Goal: Information Seeking & Learning: Learn about a topic

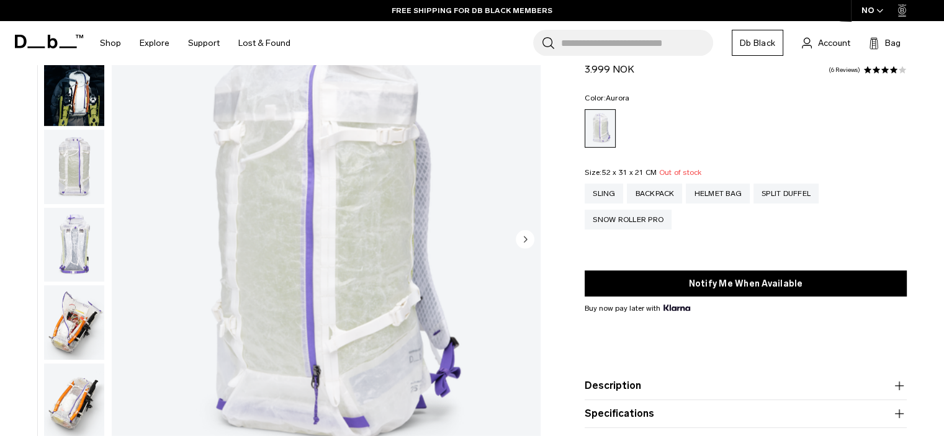
scroll to position [497, 0]
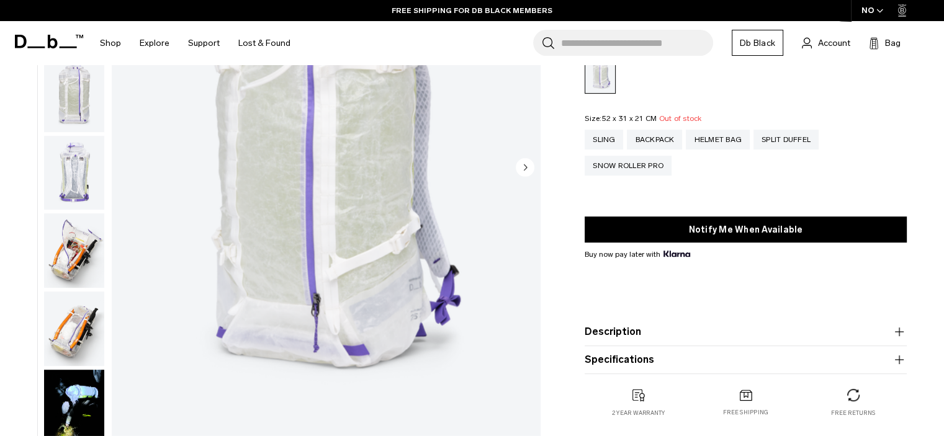
click at [525, 161] on circle "Next slide" at bounding box center [525, 167] width 19 height 19
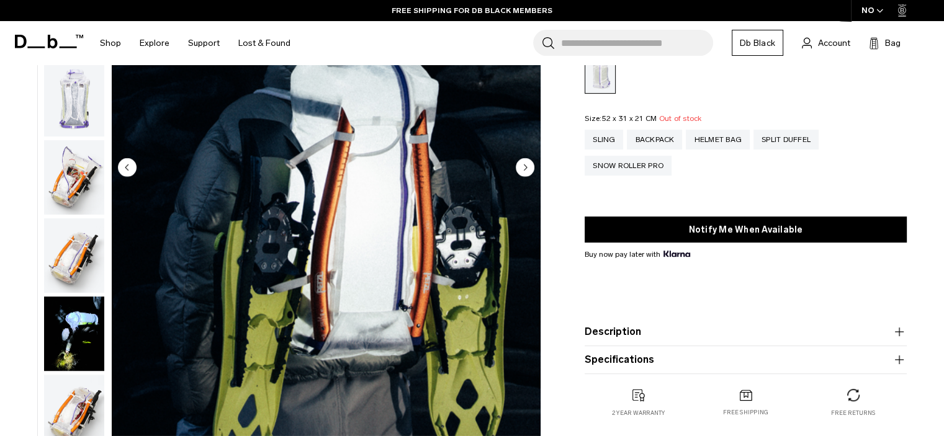
scroll to position [78, 0]
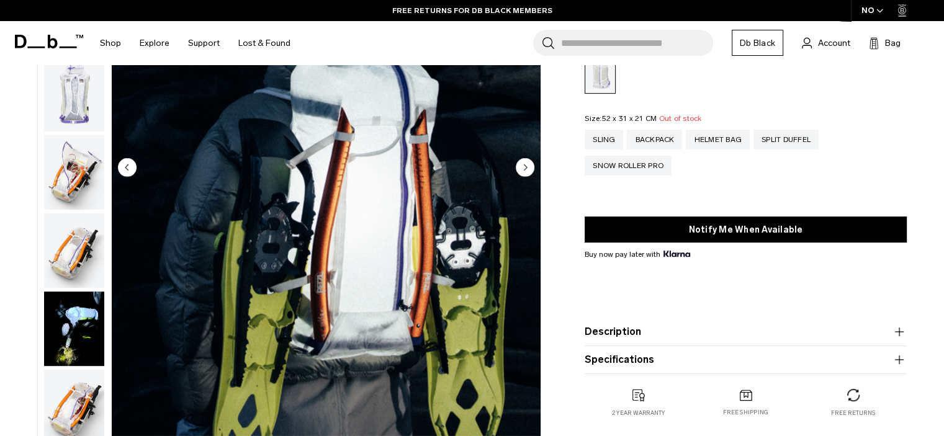
click at [524, 171] on circle "Next slide" at bounding box center [525, 167] width 19 height 19
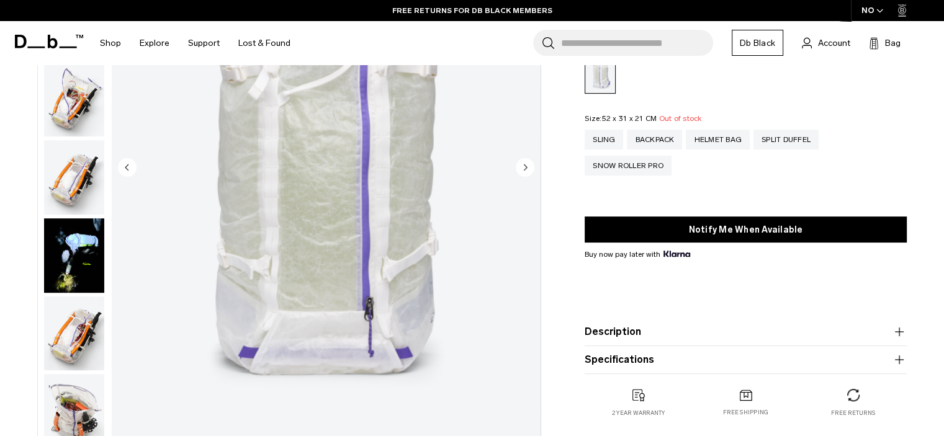
scroll to position [156, 0]
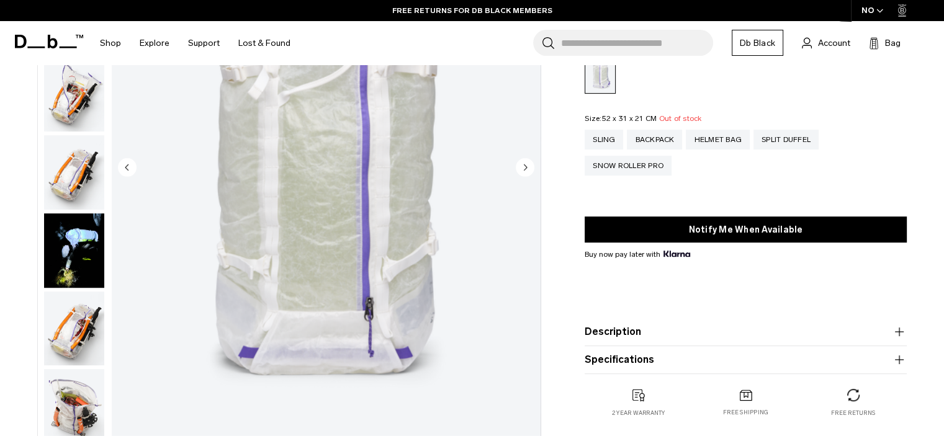
click at [528, 171] on circle "Next slide" at bounding box center [525, 167] width 19 height 19
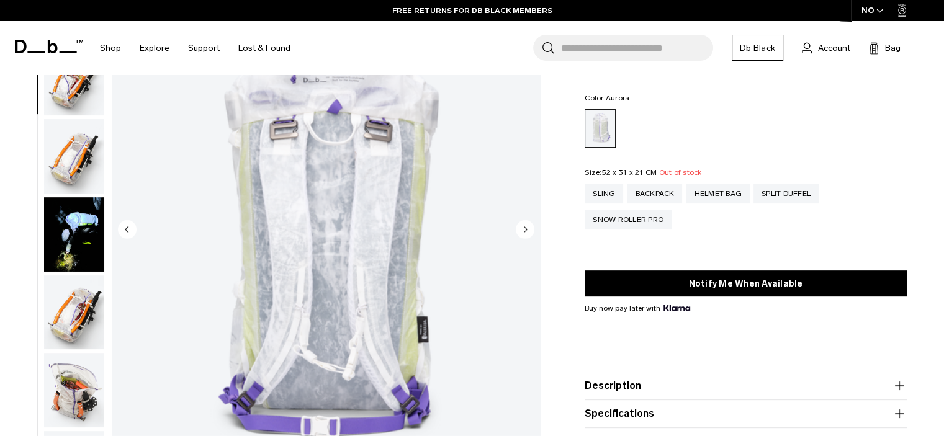
scroll to position [0, 0]
click at [524, 233] on circle "Next slide" at bounding box center [525, 229] width 19 height 19
click at [526, 232] on circle "Next slide" at bounding box center [525, 229] width 19 height 19
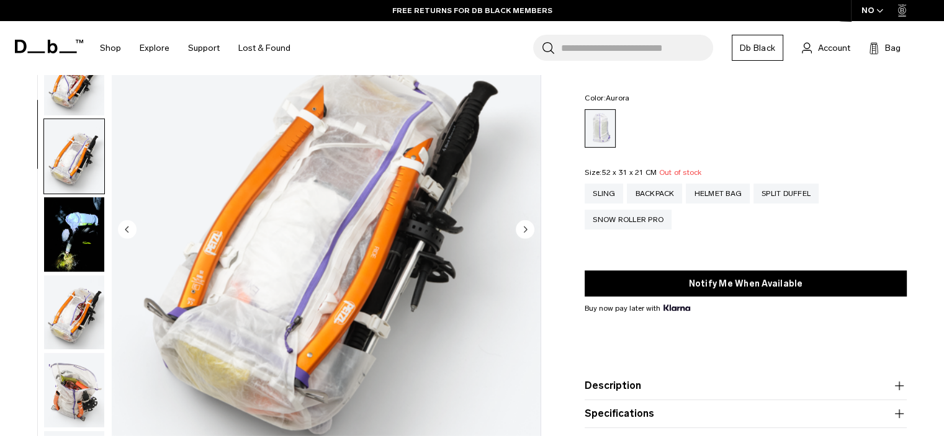
click at [526, 236] on circle "Next slide" at bounding box center [525, 229] width 19 height 19
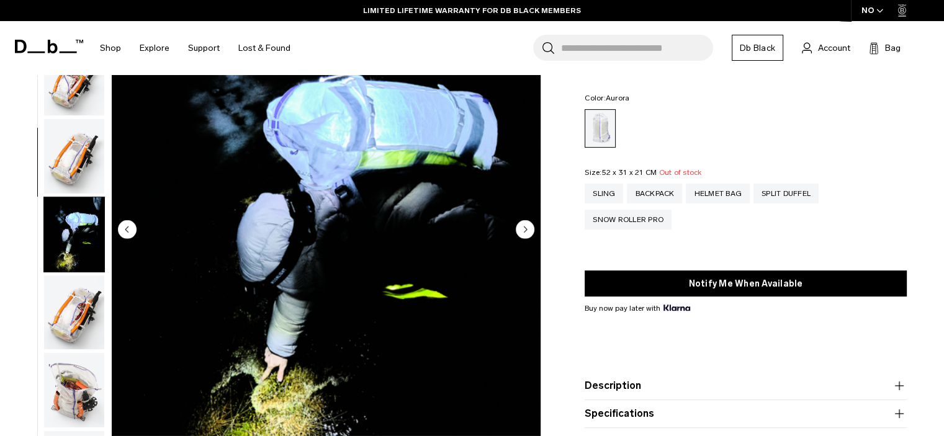
scroll to position [469, 0]
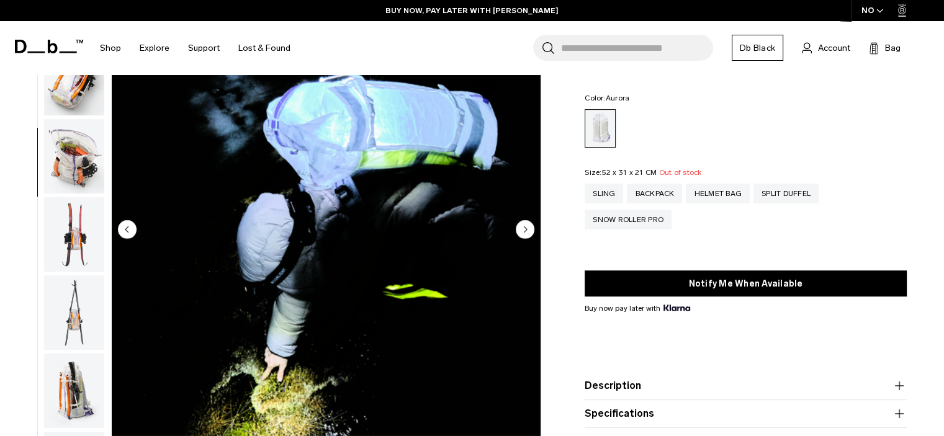
click at [448, 176] on img "7 / 18" at bounding box center [326, 231] width 429 height 536
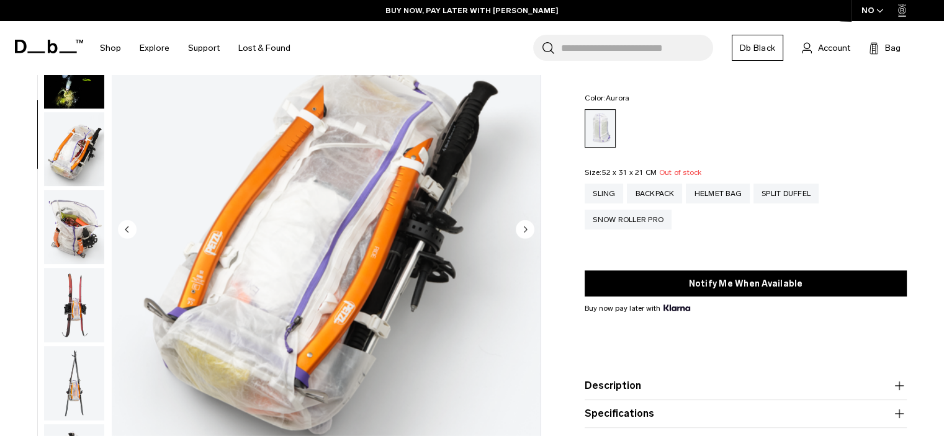
scroll to position [390, 0]
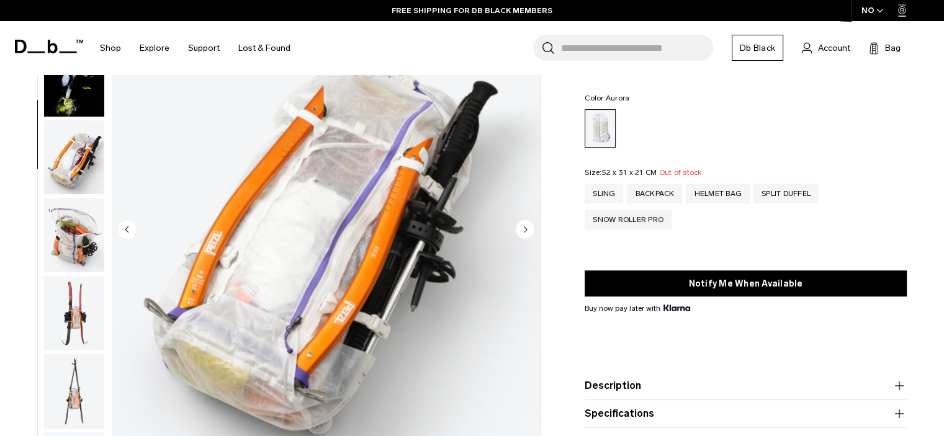
click at [527, 226] on circle "Next slide" at bounding box center [525, 229] width 19 height 19
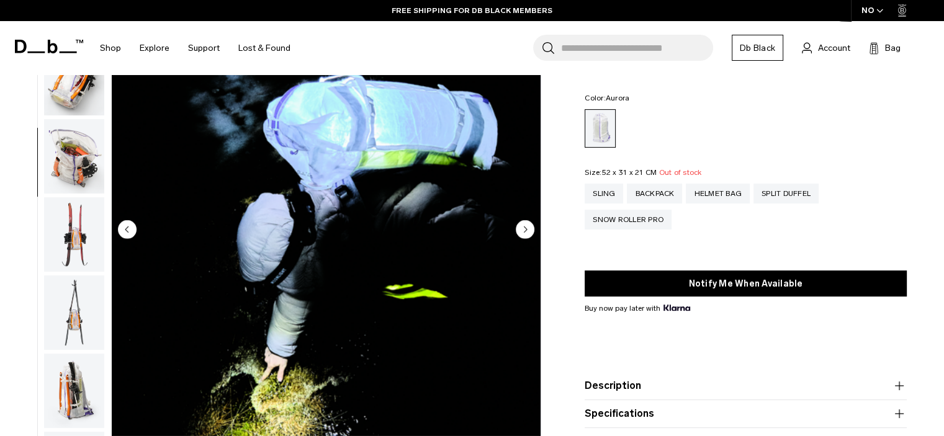
click at [525, 225] on circle "Next slide" at bounding box center [525, 229] width 19 height 19
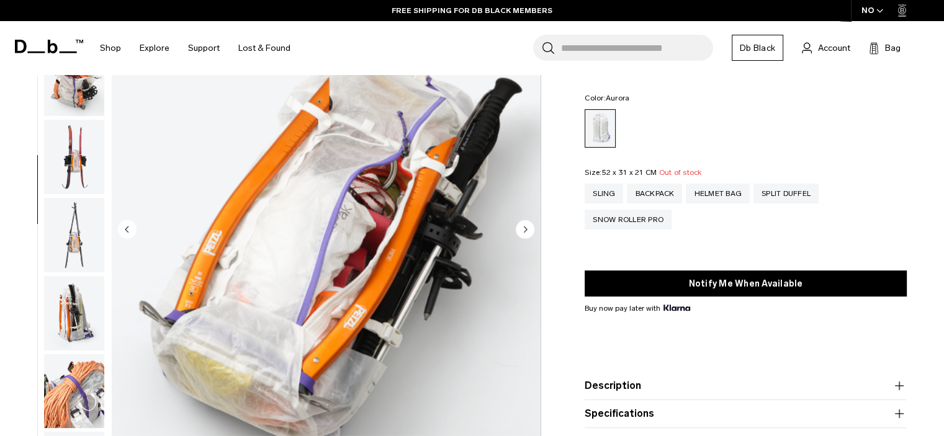
click at [523, 221] on circle "Next slide" at bounding box center [525, 229] width 19 height 19
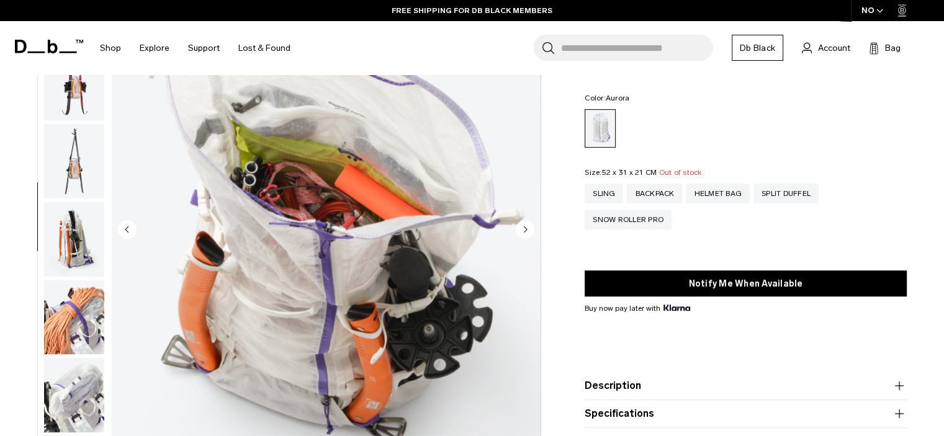
scroll to position [625, 0]
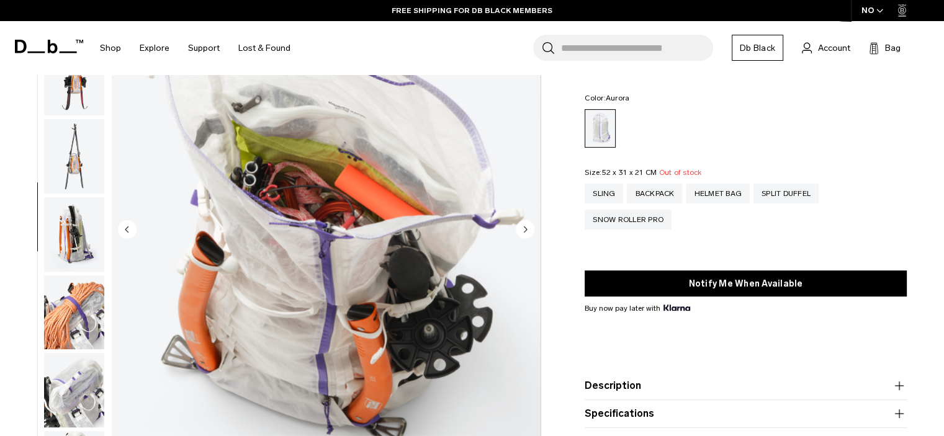
click at [523, 222] on circle "Next slide" at bounding box center [525, 229] width 19 height 19
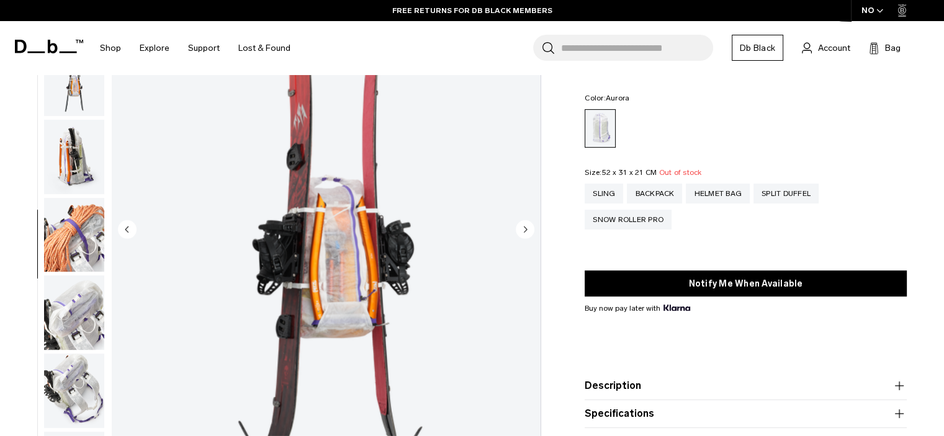
click at [524, 222] on circle "Next slide" at bounding box center [525, 229] width 19 height 19
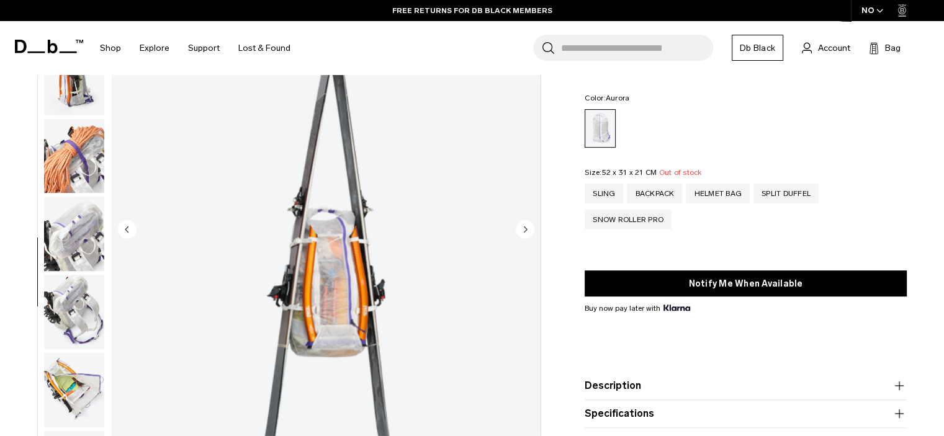
click at [524, 219] on img "11 / 18" at bounding box center [326, 231] width 429 height 536
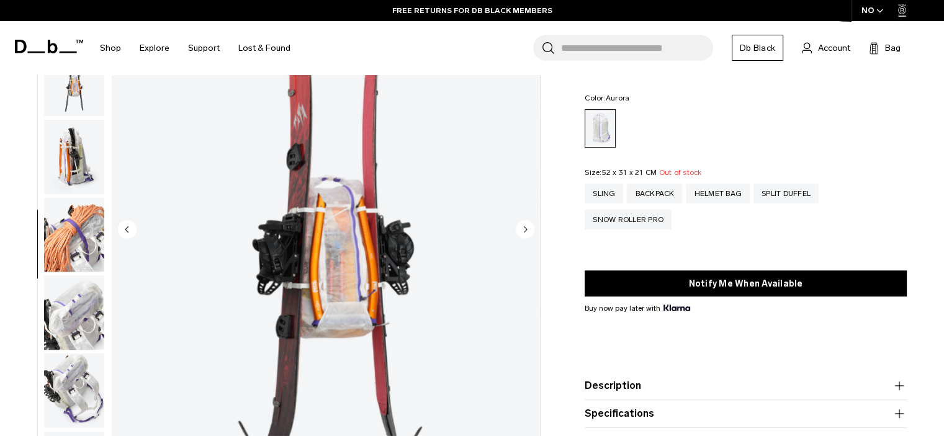
click at [524, 220] on icon "Next slide" at bounding box center [525, 229] width 19 height 19
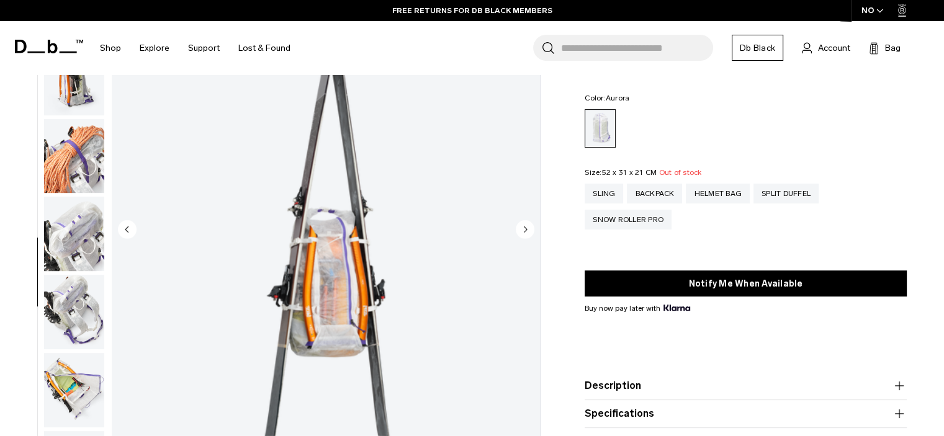
click at [525, 220] on circle "Next slide" at bounding box center [525, 229] width 19 height 19
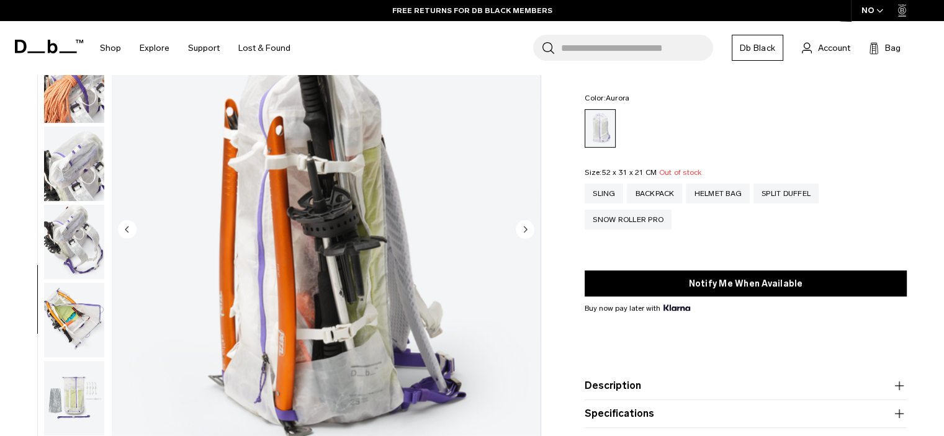
scroll to position [859, 0]
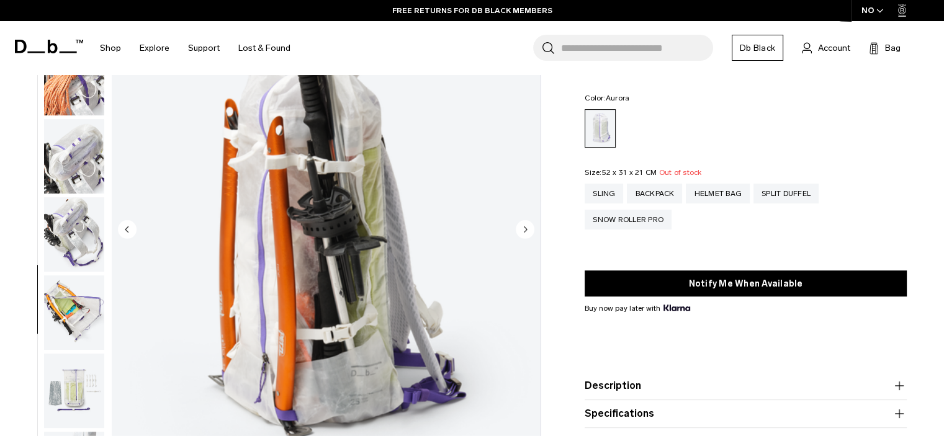
click at [529, 225] on circle "Next slide" at bounding box center [525, 229] width 19 height 19
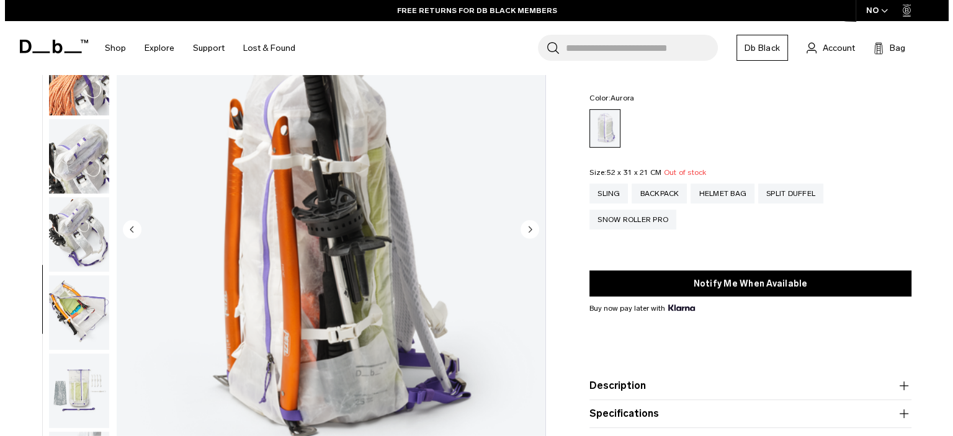
scroll to position [868, 0]
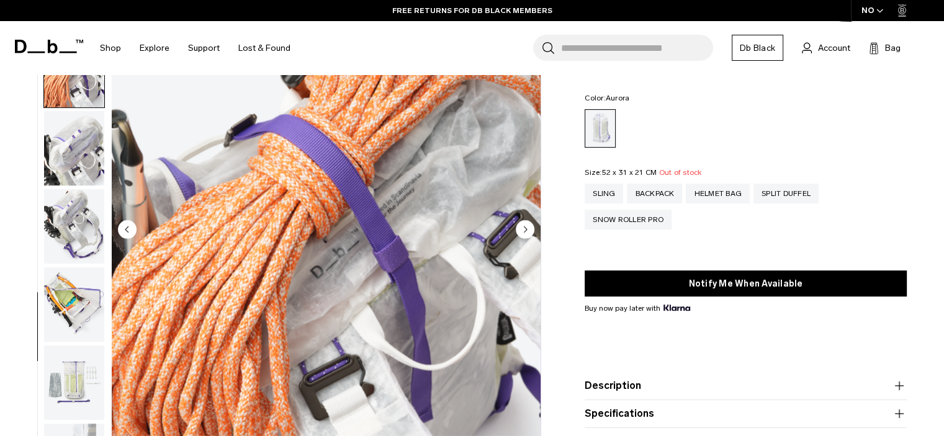
click at [529, 225] on circle "Next slide" at bounding box center [525, 229] width 19 height 19
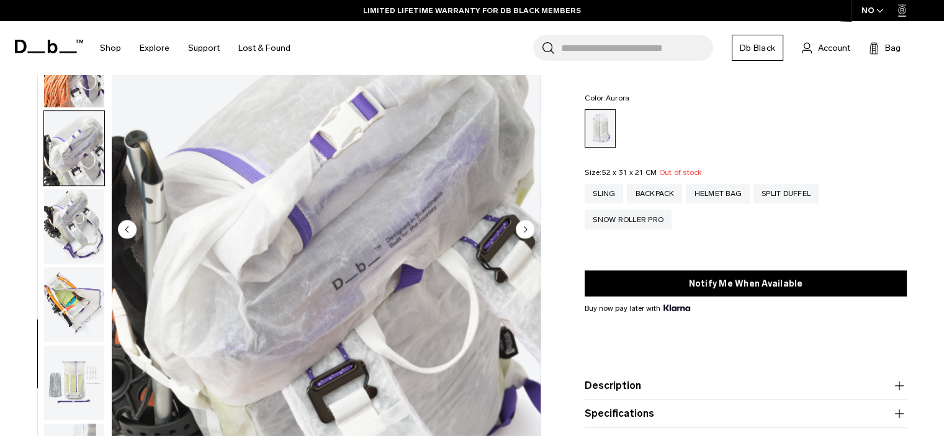
click at [529, 228] on circle "Next slide" at bounding box center [525, 229] width 19 height 19
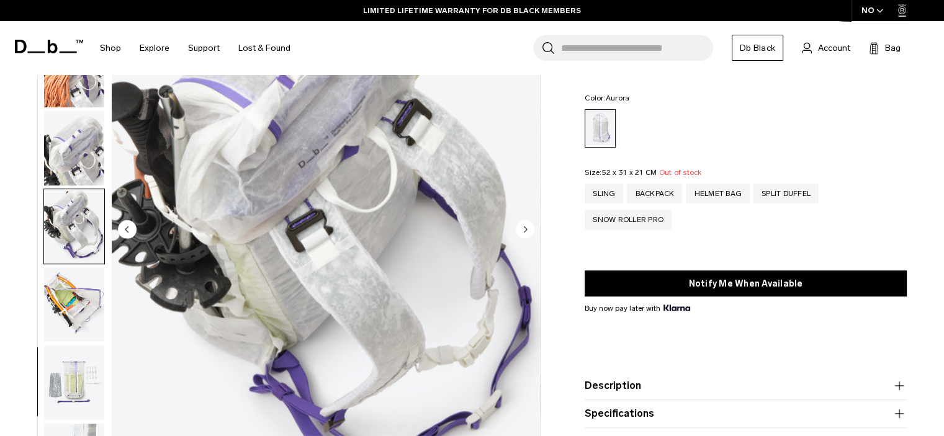
click at [531, 228] on circle "Next slide" at bounding box center [525, 229] width 19 height 19
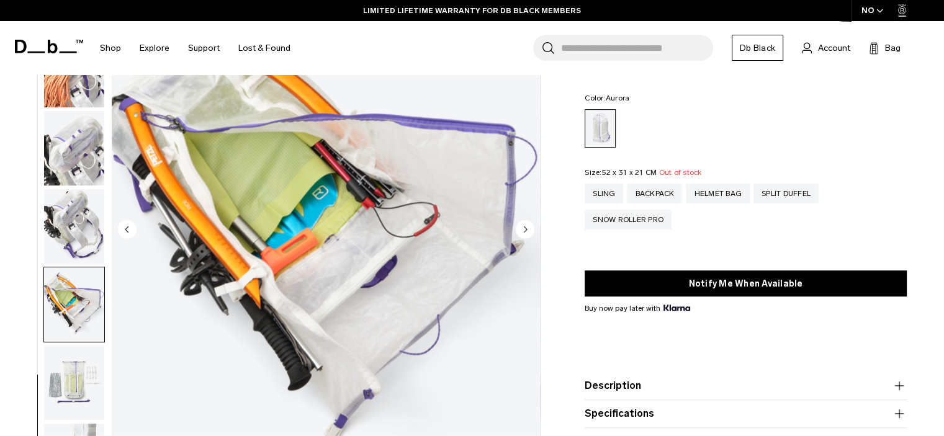
click at [531, 228] on circle "Next slide" at bounding box center [525, 229] width 19 height 19
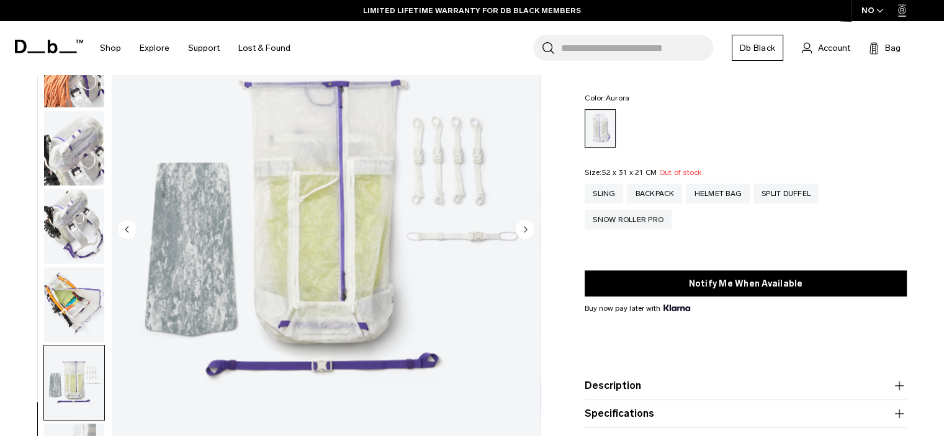
click at [532, 228] on circle "Next slide" at bounding box center [525, 229] width 19 height 19
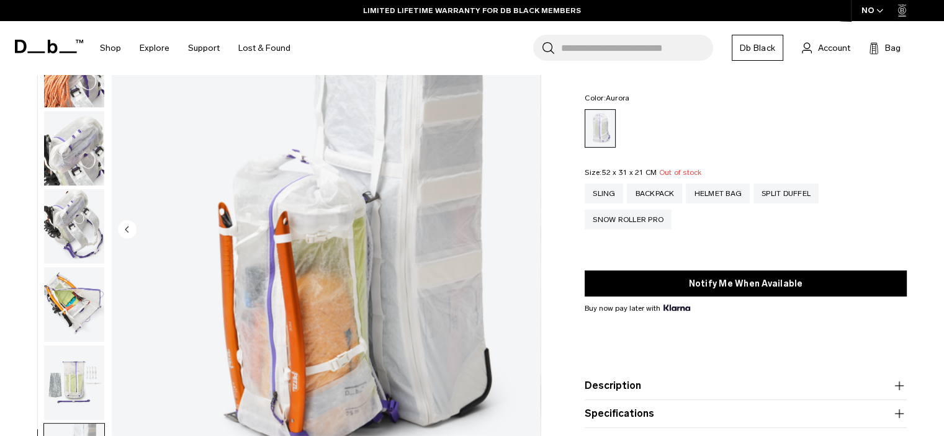
click at [131, 235] on circle "Previous slide" at bounding box center [127, 229] width 19 height 19
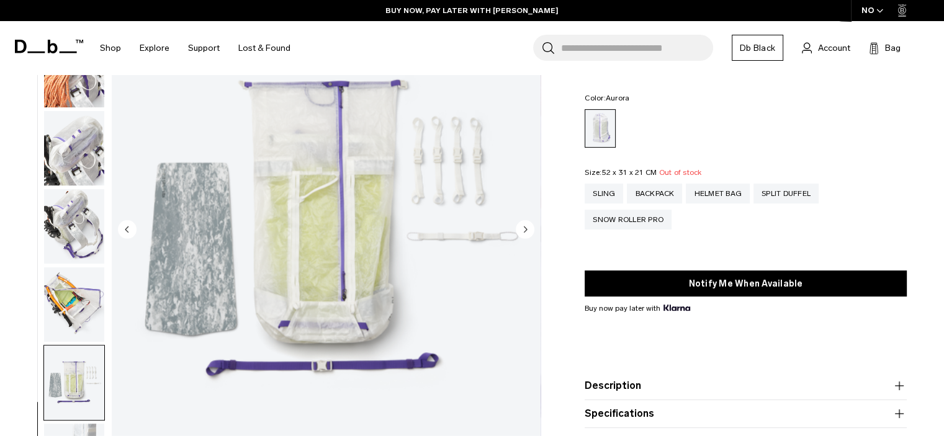
click at [524, 228] on circle "Next slide" at bounding box center [525, 229] width 19 height 19
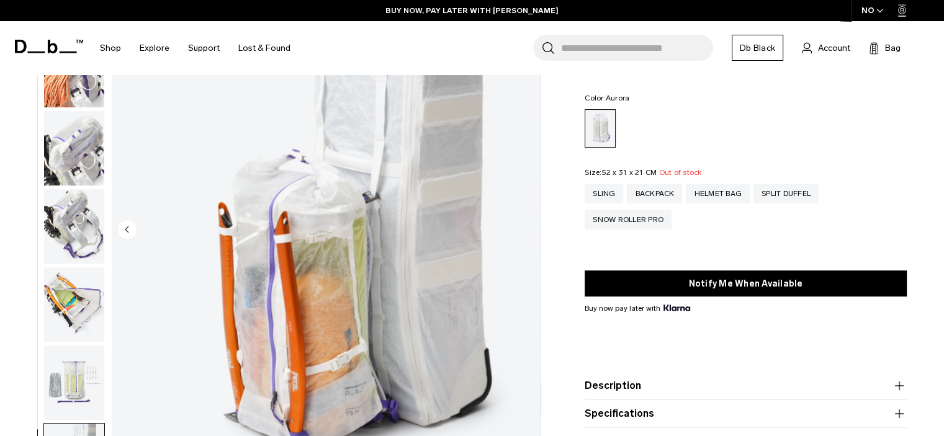
click at [523, 228] on img "18 / 18" at bounding box center [326, 231] width 429 height 536
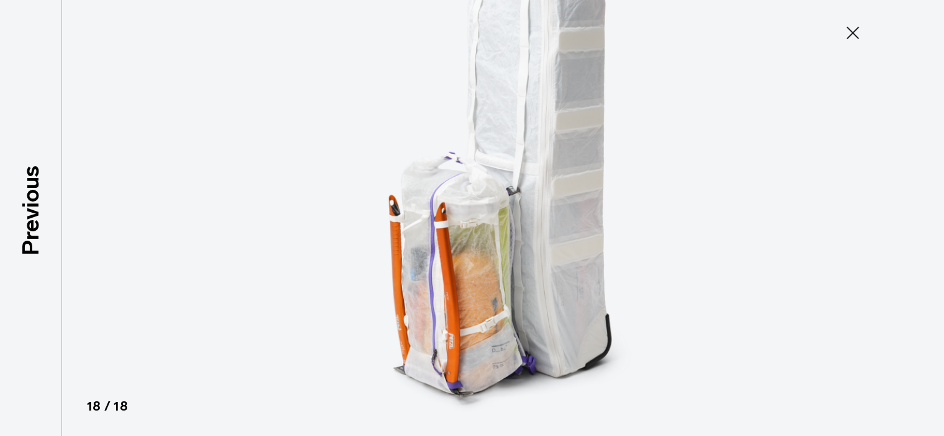
scroll to position [861, 0]
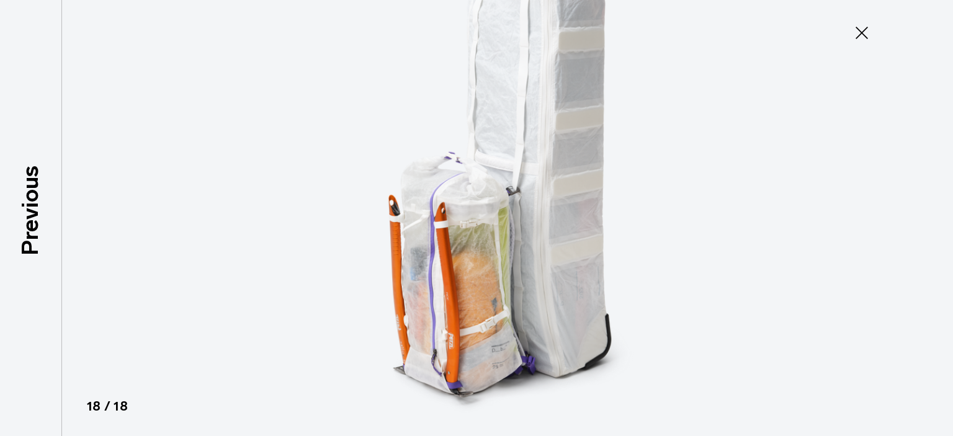
click at [523, 227] on img at bounding box center [476, 218] width 559 height 436
click at [858, 27] on icon at bounding box center [862, 33] width 20 height 20
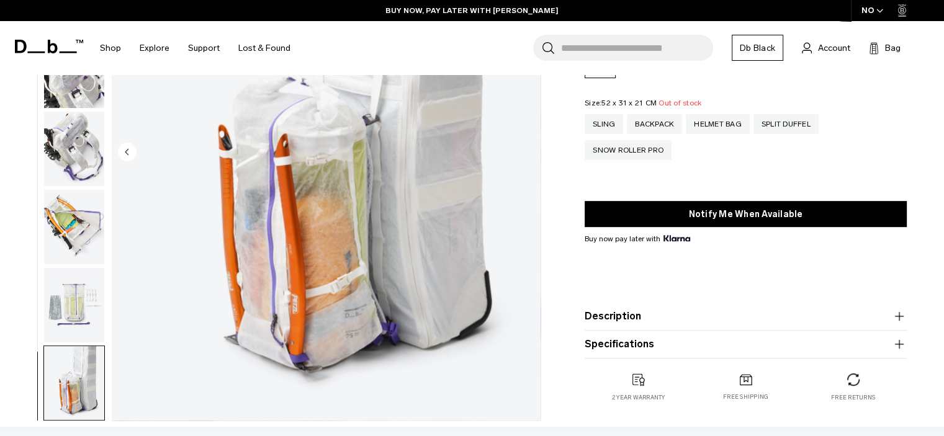
scroll to position [559, 0]
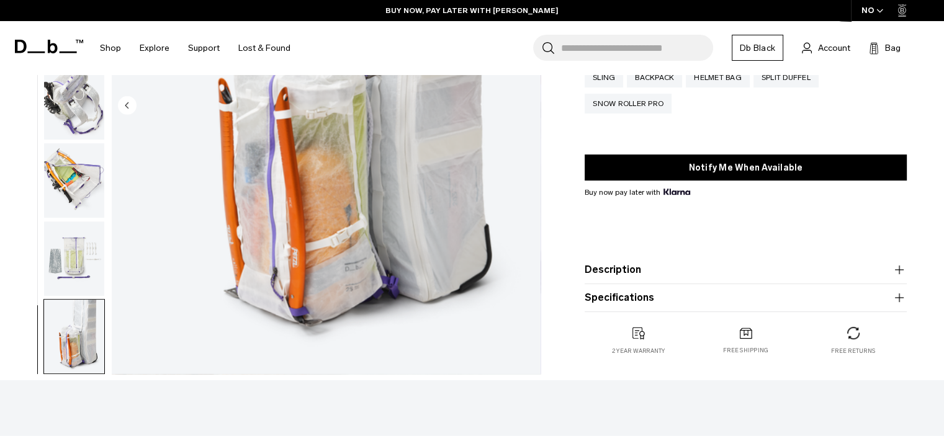
click at [708, 271] on button "Description" at bounding box center [746, 270] width 322 height 15
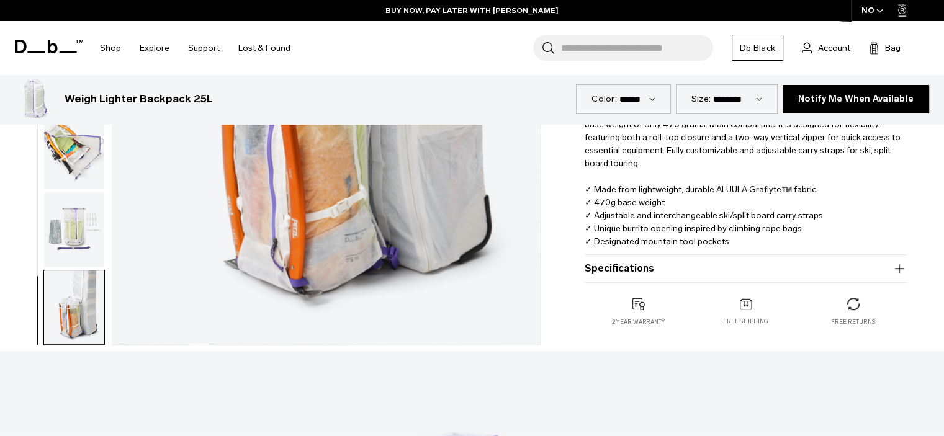
scroll to position [683, 0]
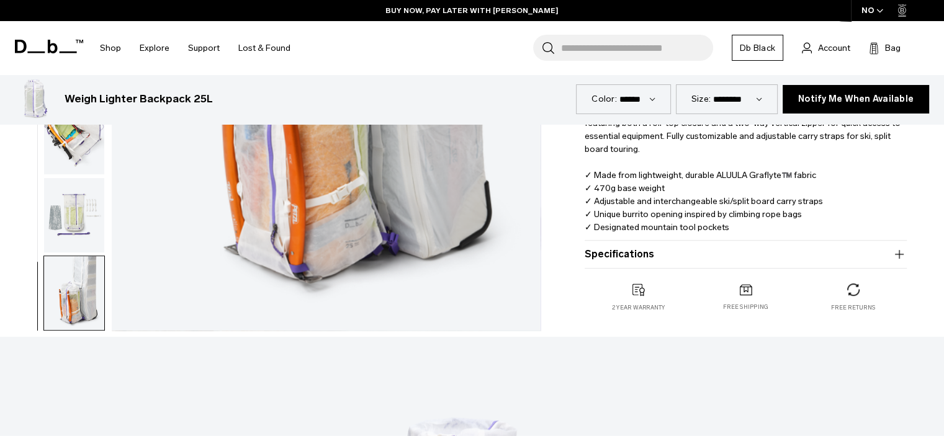
click at [639, 261] on button "Specifications" at bounding box center [746, 254] width 322 height 15
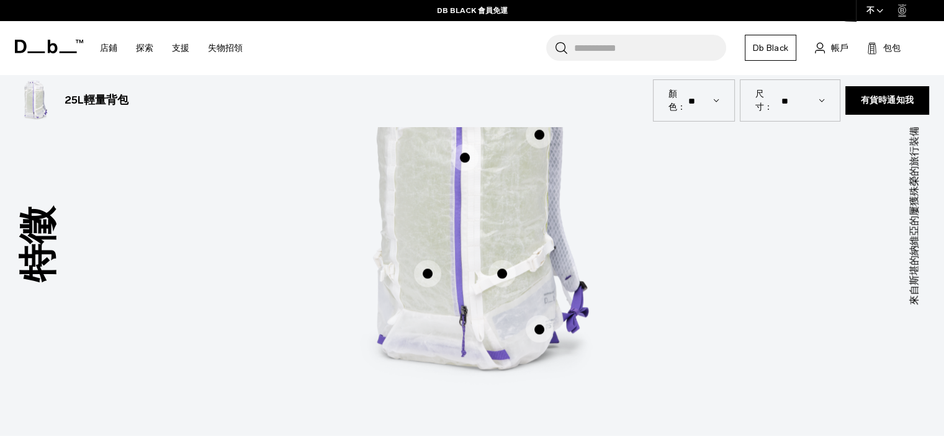
scroll to position [931, 0]
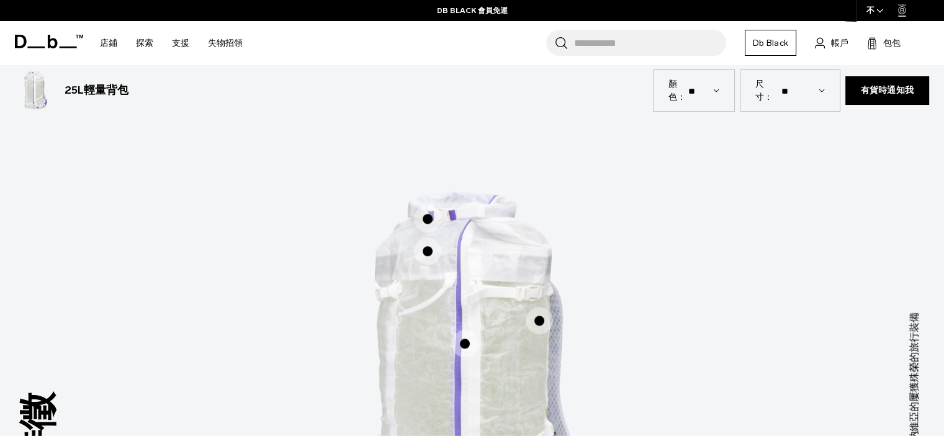
click at [428, 218] on span "1 / 3" at bounding box center [427, 218] width 27 height 27
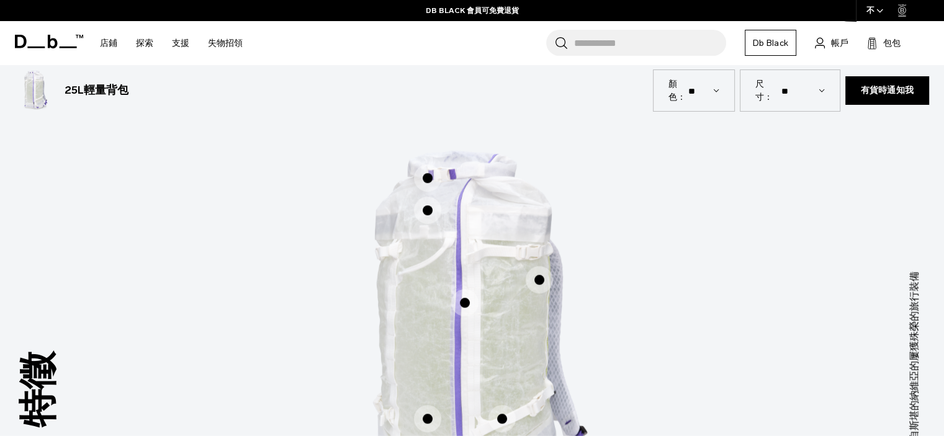
scroll to position [993, 0]
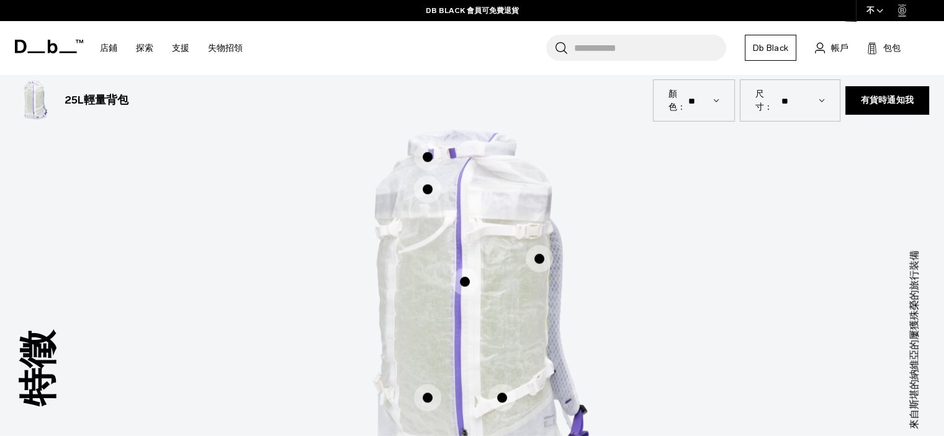
click at [425, 155] on span "1 / 3" at bounding box center [427, 156] width 27 height 27
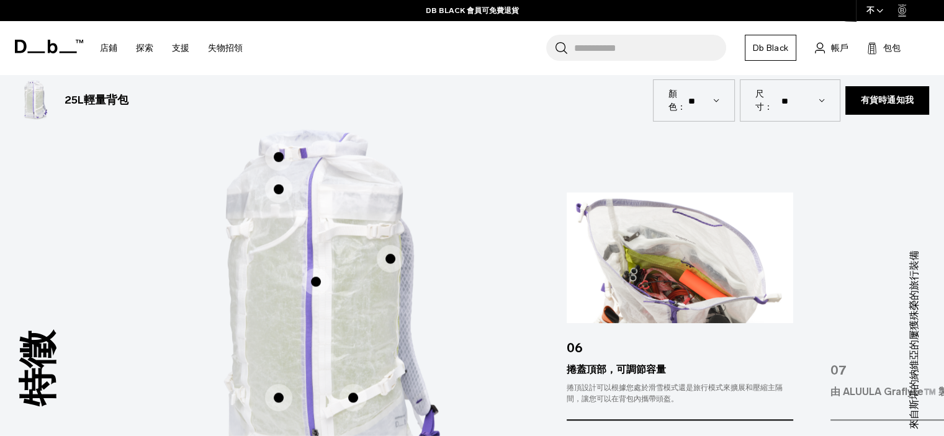
click at [277, 187] on span "1 / 3" at bounding box center [278, 189] width 27 height 27
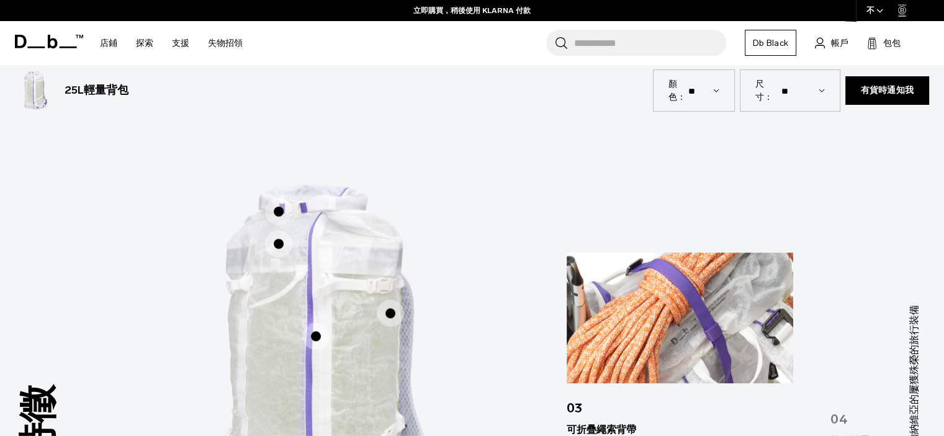
scroll to position [931, 0]
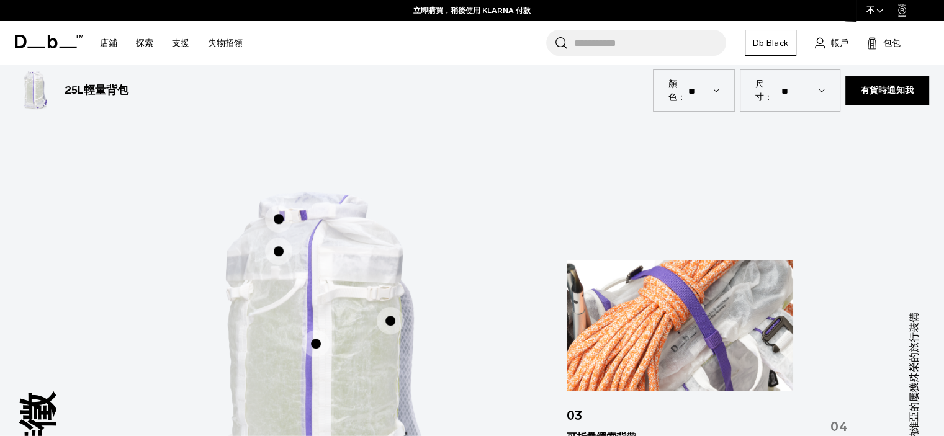
click at [390, 320] on span "1 / 3" at bounding box center [390, 320] width 27 height 27
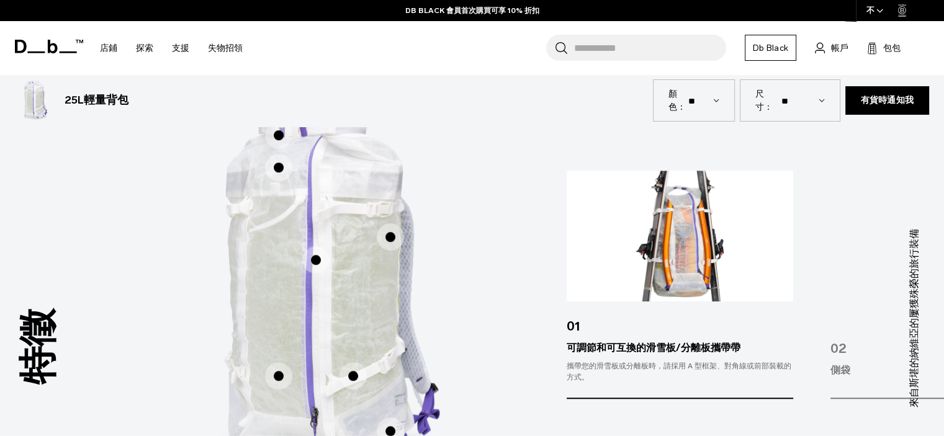
scroll to position [993, 0]
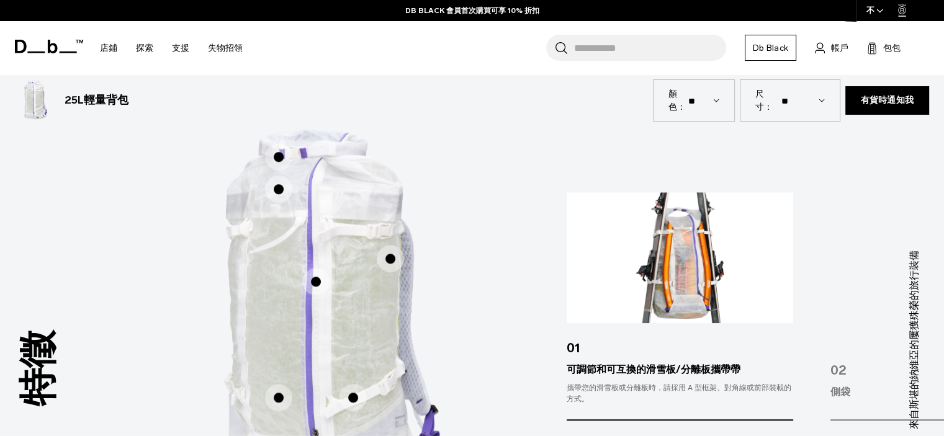
click at [315, 280] on span "1 / 3" at bounding box center [315, 281] width 27 height 27
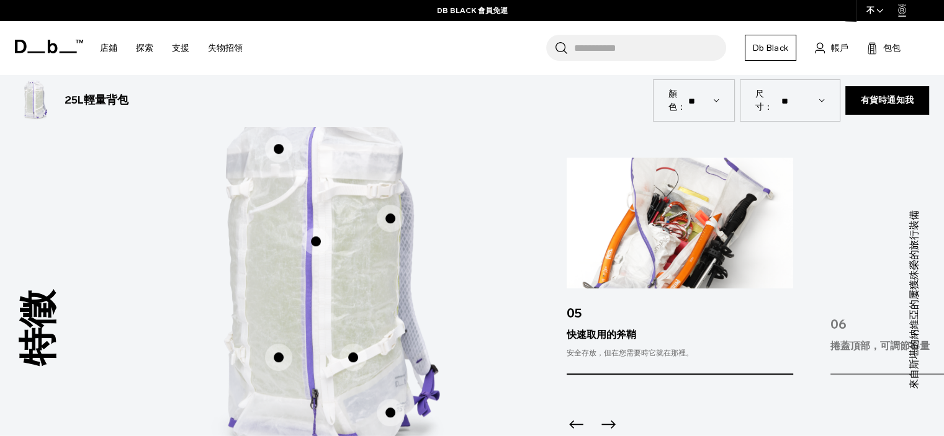
scroll to position [1055, 0]
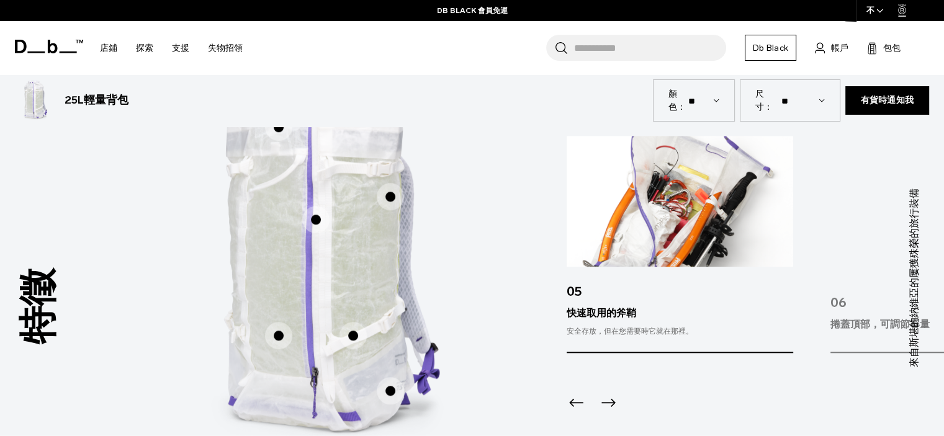
click at [271, 331] on span "1 / 3" at bounding box center [278, 335] width 27 height 27
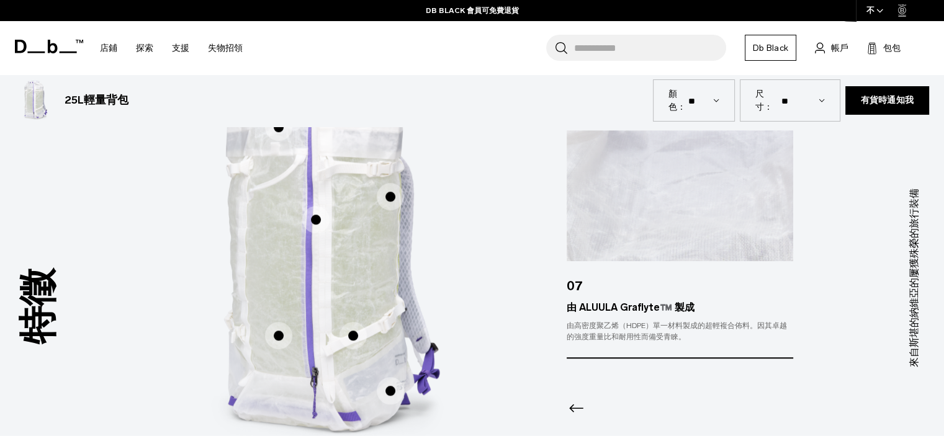
click at [350, 332] on span "1 / 3" at bounding box center [353, 335] width 27 height 27
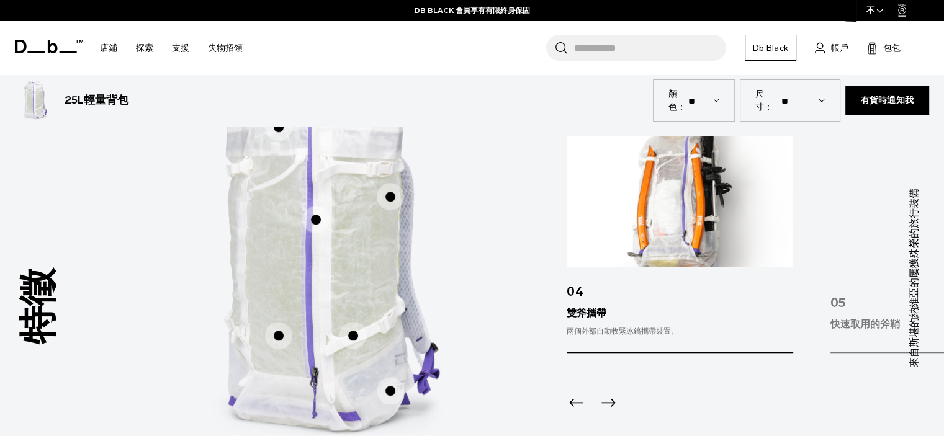
click at [393, 382] on span "1 / 3" at bounding box center [390, 390] width 27 height 27
click at [394, 389] on span "1 / 3" at bounding box center [390, 390] width 27 height 27
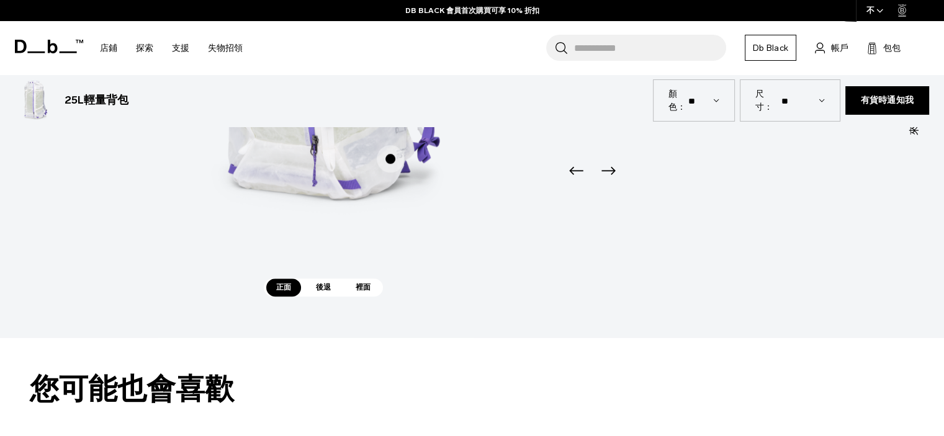
scroll to position [1179, 0]
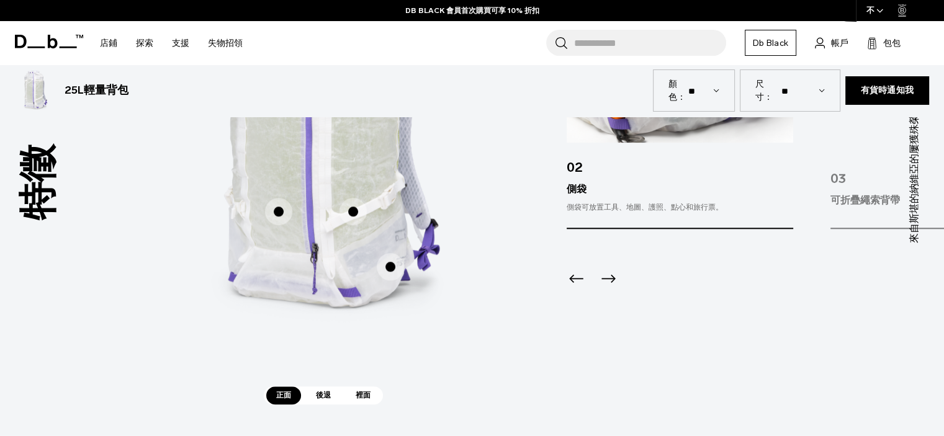
click at [317, 399] on font "後退" at bounding box center [323, 395] width 15 height 9
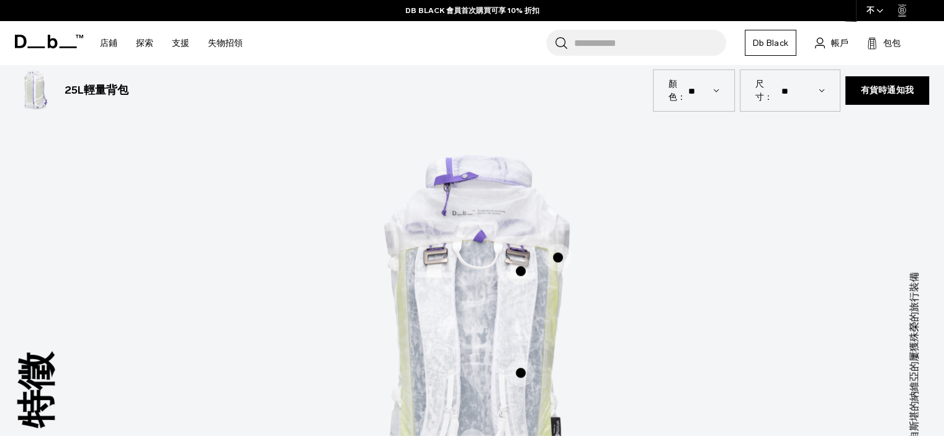
scroll to position [993, 0]
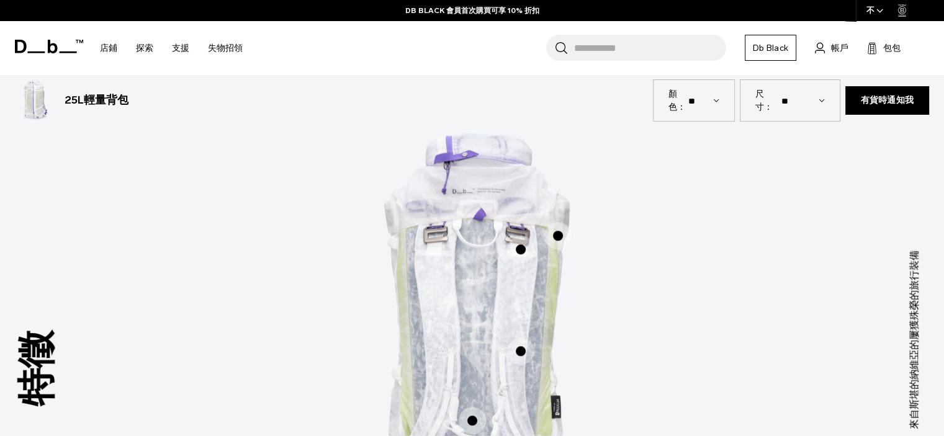
click at [555, 230] on span "2 / 3" at bounding box center [557, 235] width 27 height 27
click at [556, 237] on span "2 / 3" at bounding box center [557, 235] width 27 height 27
click at [556, 236] on span "2 / 3" at bounding box center [557, 235] width 27 height 27
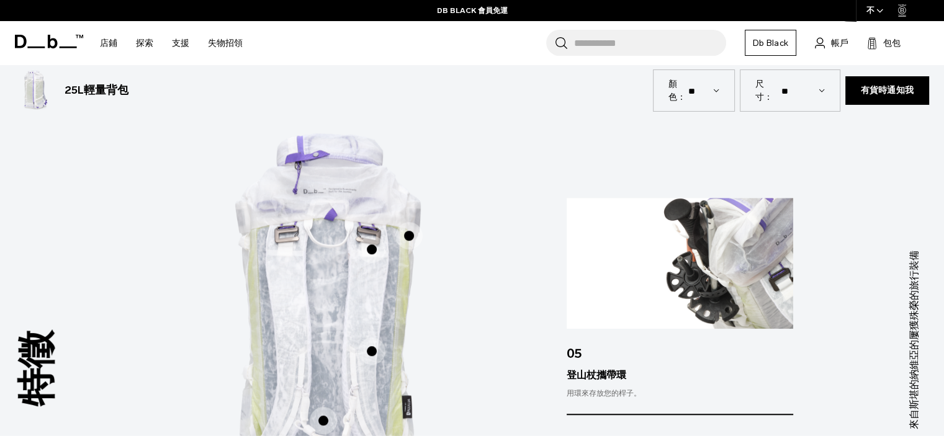
click at [375, 250] on span "2 / 3" at bounding box center [371, 249] width 27 height 27
click at [372, 250] on span "2 / 3" at bounding box center [371, 249] width 27 height 27
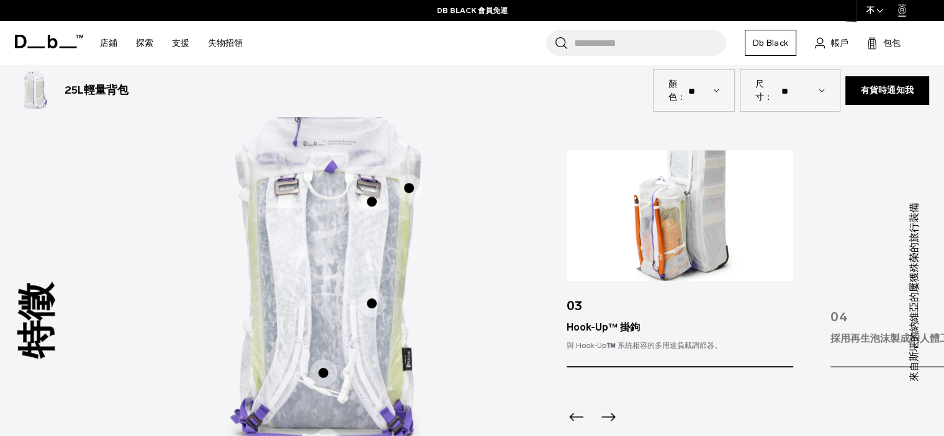
scroll to position [1055, 0]
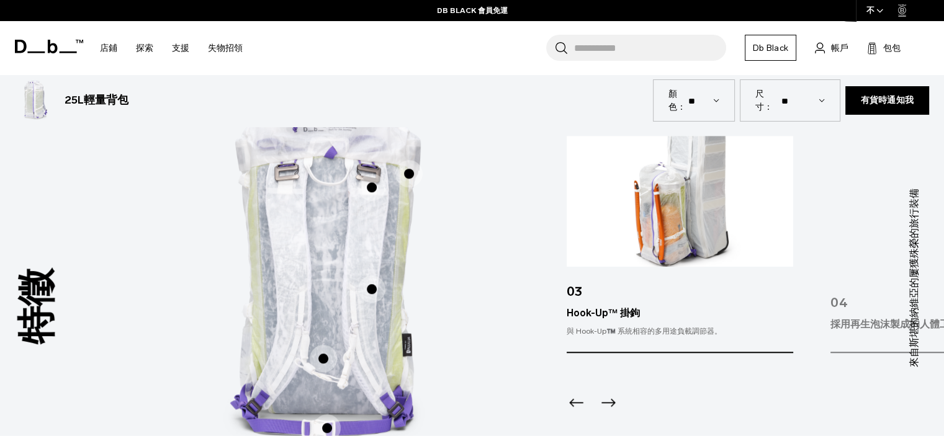
click at [372, 295] on span "2 / 3" at bounding box center [371, 289] width 27 height 27
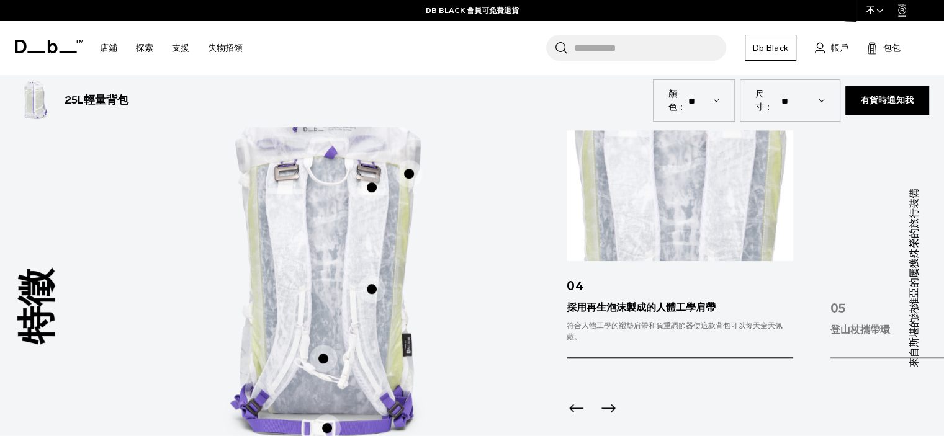
click at [323, 351] on span "2 / 3" at bounding box center [323, 358] width 27 height 27
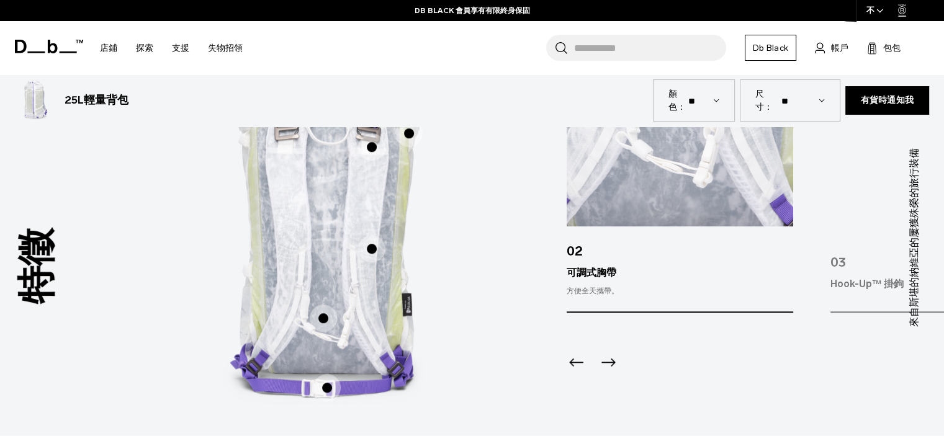
scroll to position [1117, 0]
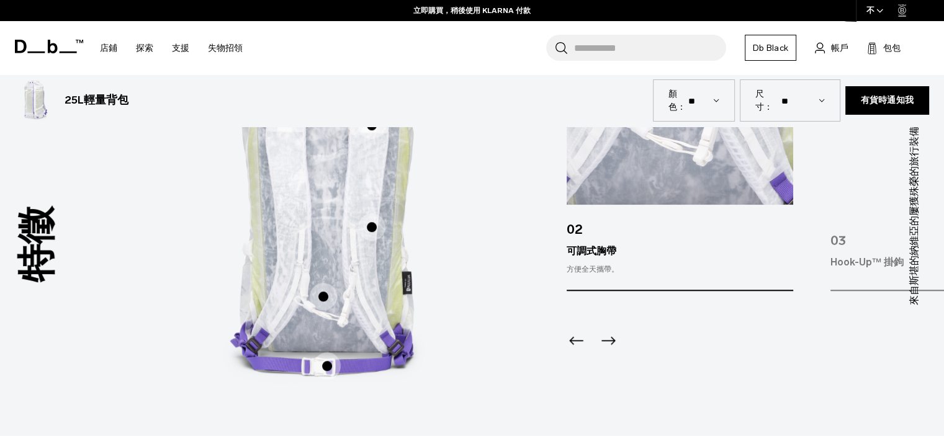
click at [605, 343] on icon "下一張投影片" at bounding box center [608, 341] width 20 height 20
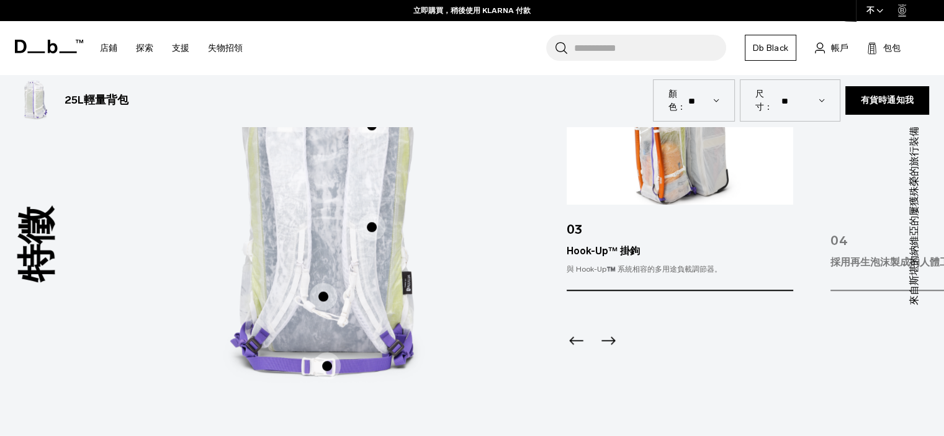
click at [609, 339] on icon "下一張投影片" at bounding box center [608, 341] width 20 height 20
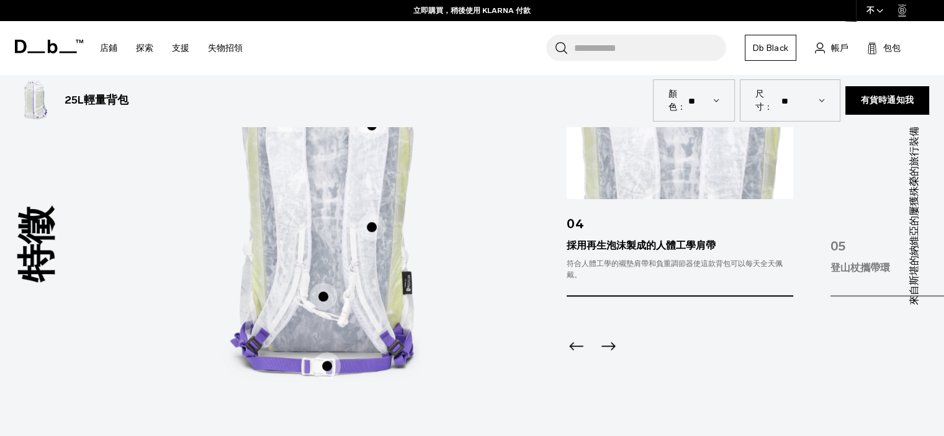
click at [331, 367] on span "2 / 3" at bounding box center [326, 366] width 27 height 27
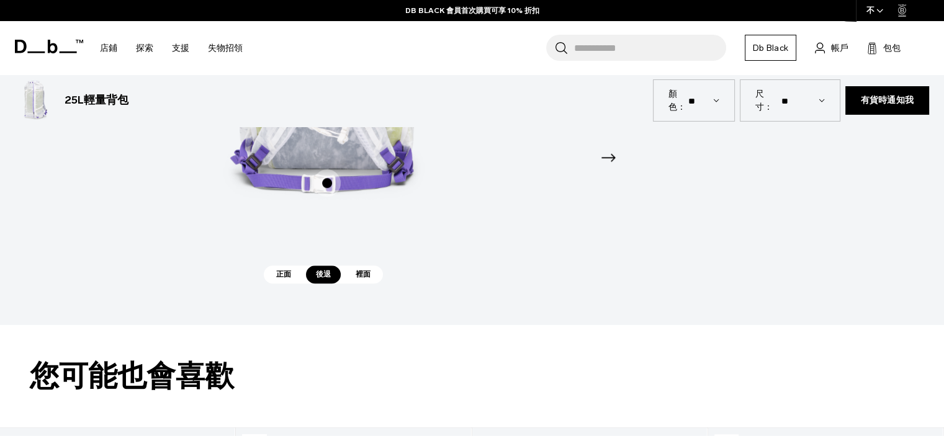
scroll to position [1304, 0]
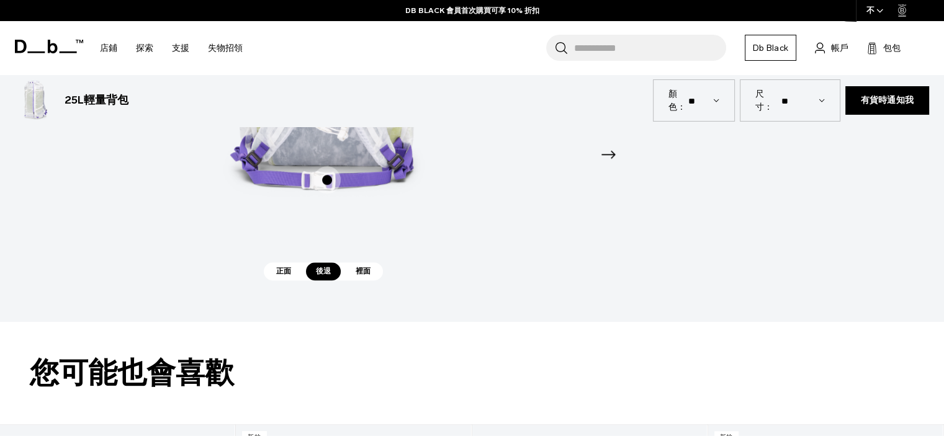
click at [367, 274] on font "裡面" at bounding box center [363, 271] width 15 height 9
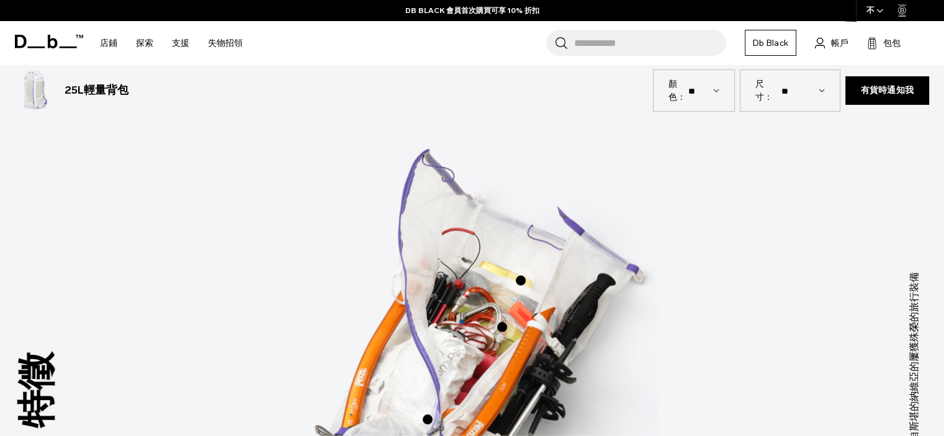
scroll to position [993, 0]
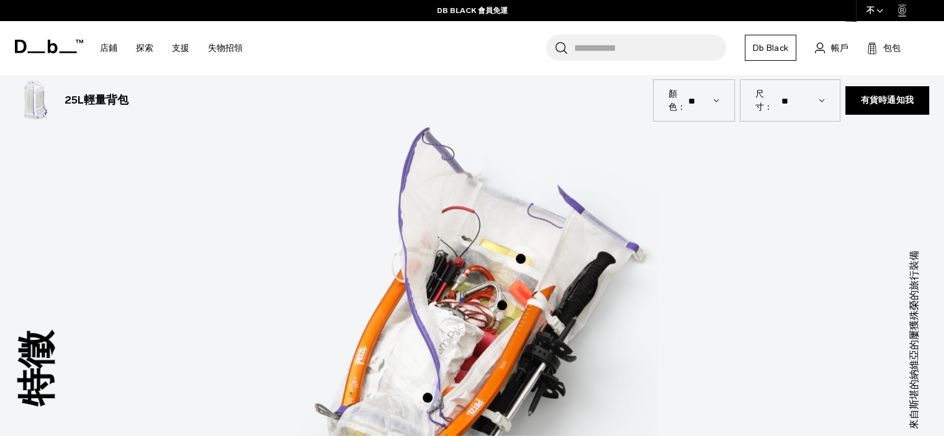
click at [524, 259] on span "3 / 3" at bounding box center [520, 258] width 27 height 27
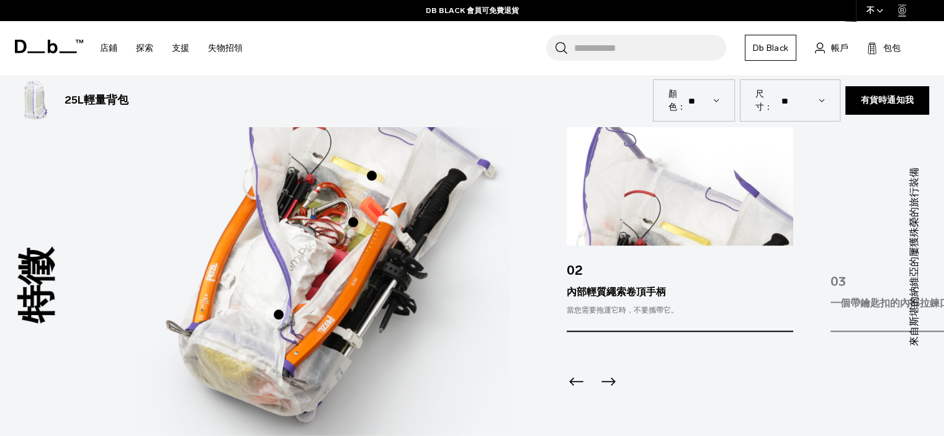
scroll to position [1055, 0]
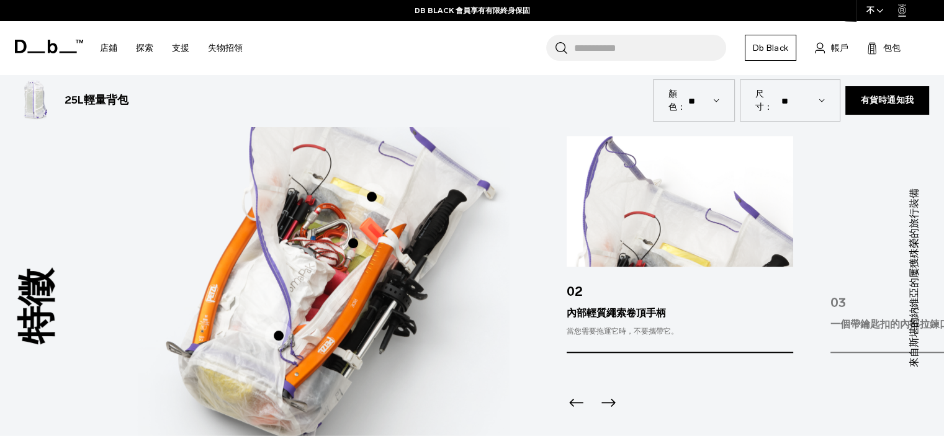
click at [348, 248] on span "3 / 3" at bounding box center [353, 243] width 27 height 27
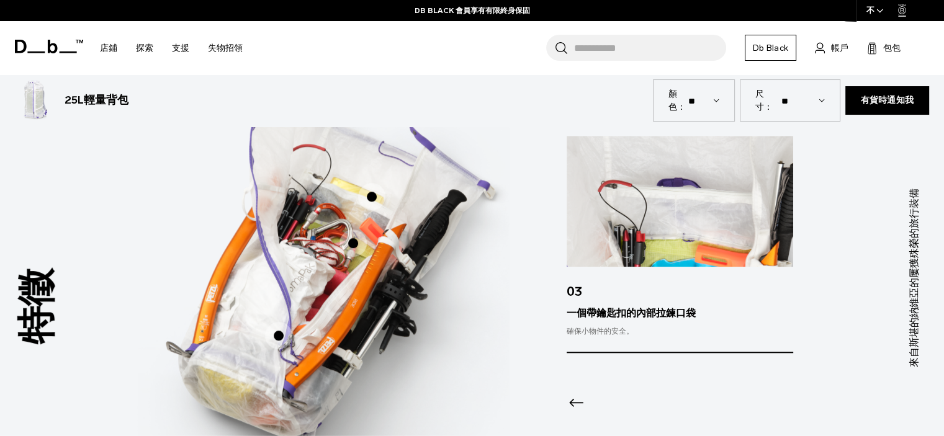
click at [279, 338] on span "3 / 3" at bounding box center [278, 335] width 27 height 27
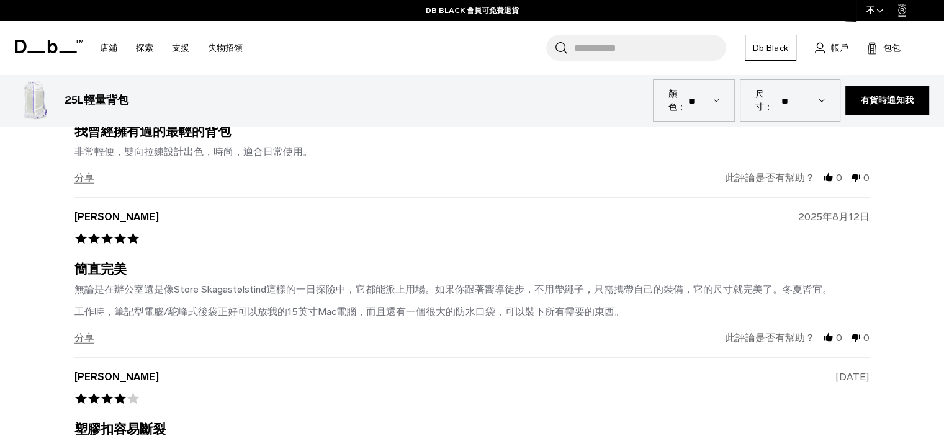
scroll to position [3352, 0]
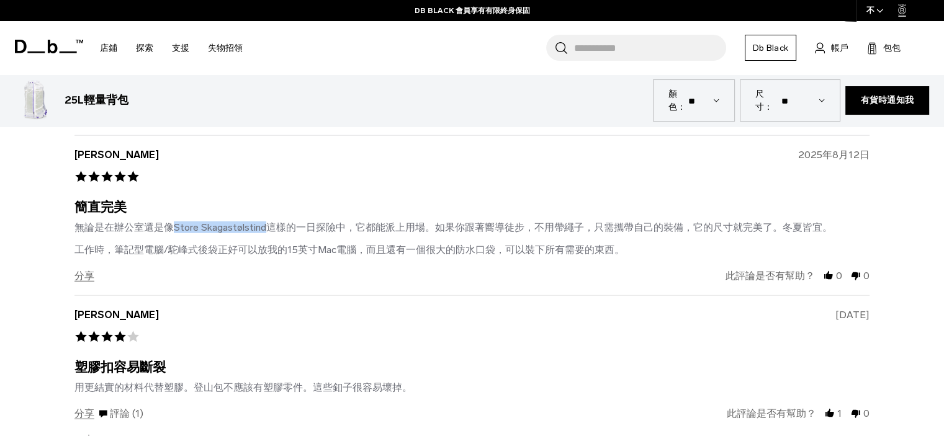
drag, startPoint x: 169, startPoint y: 226, endPoint x: 268, endPoint y: 228, distance: 98.7
click at [268, 228] on font "無論是在辦公室還是像Store Skagastølstind這樣的一日探險中，它都能派上用場。如果你跟著嚮導徒步，不用帶繩子，只需攜帶自己的裝備，它的尺寸就完…" at bounding box center [453, 228] width 758 height 12
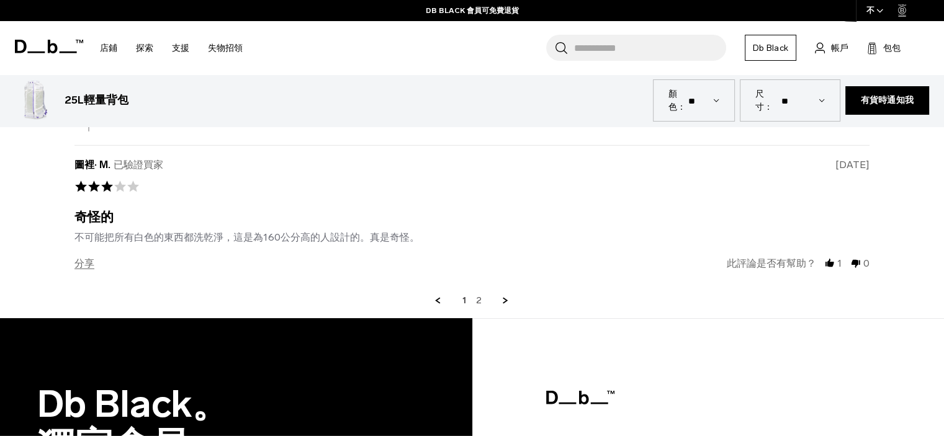
scroll to position [3787, 0]
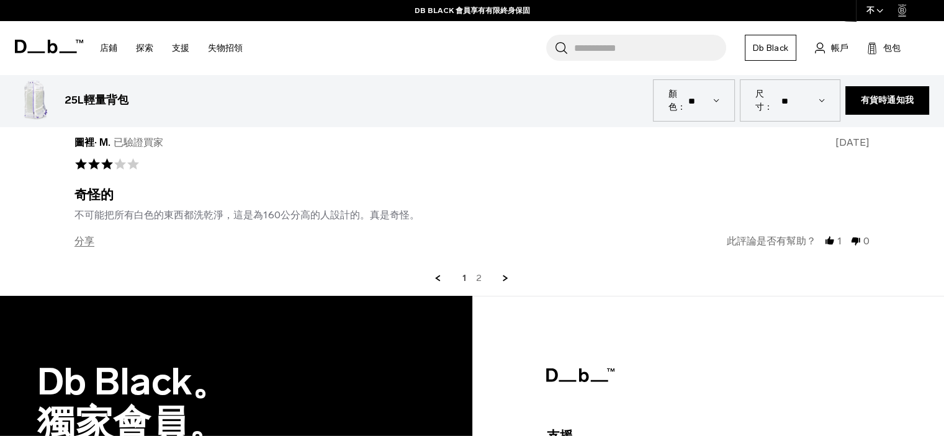
click at [479, 273] on font "2" at bounding box center [479, 278] width 6 height 11
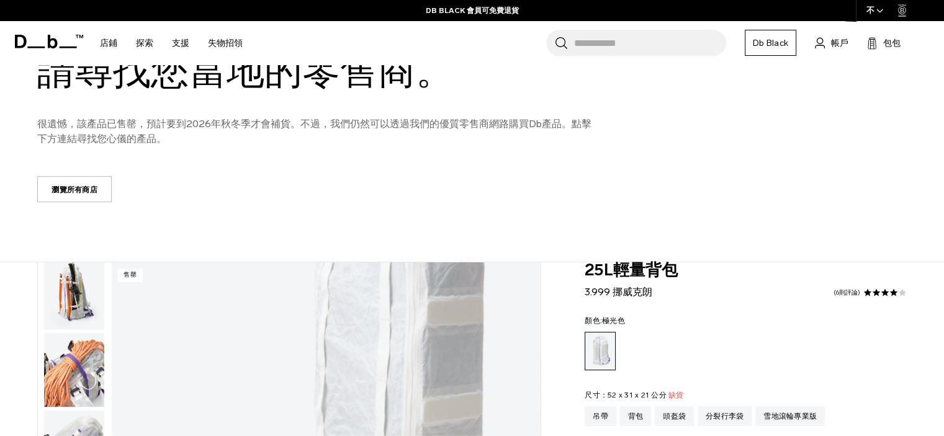
scroll to position [248, 0]
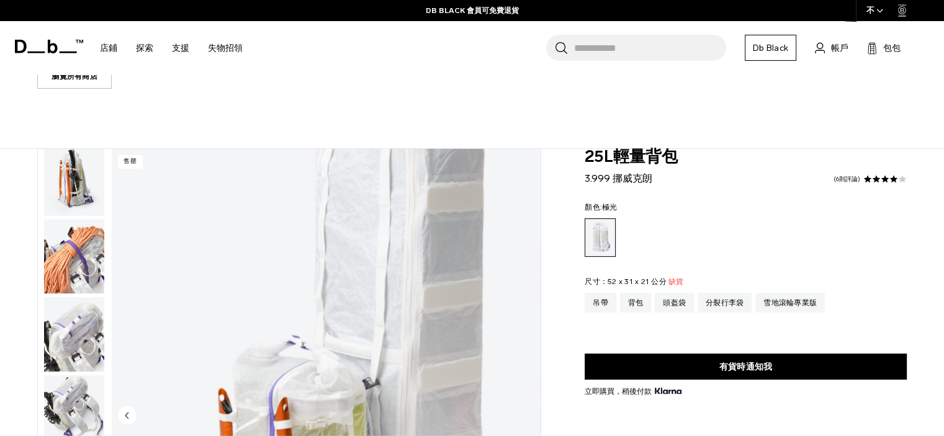
drag, startPoint x: 605, startPoint y: 176, endPoint x: 651, endPoint y: 176, distance: 45.9
click at [665, 175] on div "25L輕量背包 3.999 挪威克朗 4.0 星級 6則評論" at bounding box center [746, 167] width 322 height 37
click at [592, 179] on font "3.999 挪威克朗" at bounding box center [619, 179] width 68 height 12
click at [641, 180] on font "3.999 挪威克朗" at bounding box center [619, 179] width 68 height 12
drag, startPoint x: 626, startPoint y: 181, endPoint x: 593, endPoint y: 179, distance: 33.0
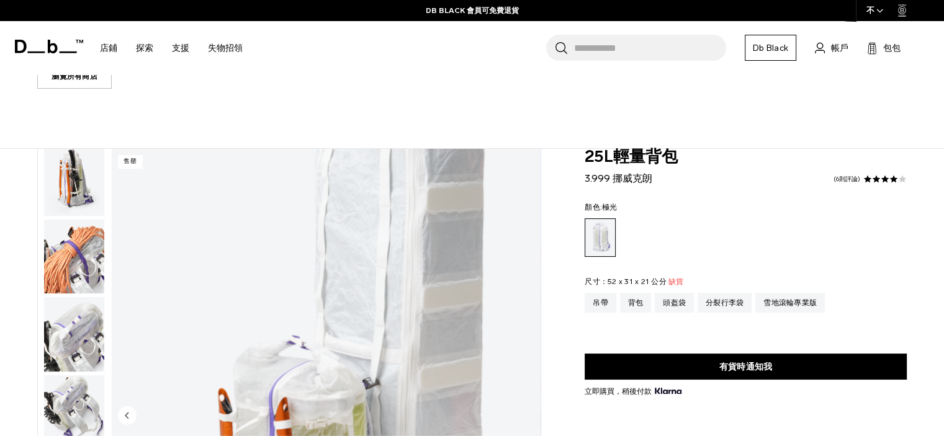
click at [593, 179] on font "3.999 挪威克朗" at bounding box center [619, 179] width 68 height 12
drag, startPoint x: 586, startPoint y: 182, endPoint x: 649, endPoint y: 178, distance: 63.4
click at [651, 178] on div "25L輕量背包 3.999 挪威克朗 4.0 星級 6則評論" at bounding box center [746, 167] width 322 height 37
